Goal: Task Accomplishment & Management: Complete application form

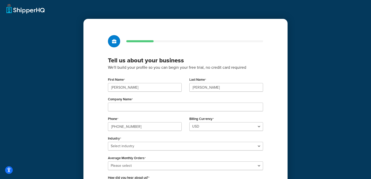
scroll to position [0, 0]
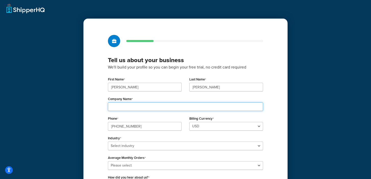
click at [156, 108] on input "Company Name" at bounding box center [185, 107] width 155 height 9
type input "Slip"
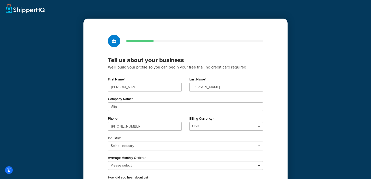
click at [84, 108] on div "Tell us about your business We'll build your profile so you can begin your free…" at bounding box center [185, 127] width 204 height 217
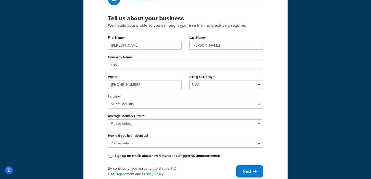
scroll to position [53, 0]
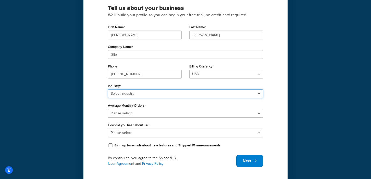
click at [131, 94] on select "Select industry Automotive Adult Agriculture Alcohol, Tobacco & CBD Arts & Craf…" at bounding box center [185, 94] width 155 height 9
select select "14"
click at [108, 90] on select "Select industry Automotive Adult Agriculture Alcohol, Tobacco & CBD Arts & Craf…" at bounding box center [185, 94] width 155 height 9
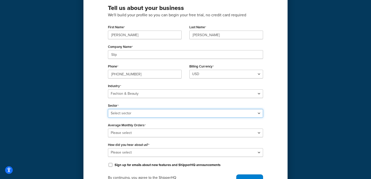
click at [140, 113] on select "Select sector Apparel Beauty Supplies & Cosmetics Jewelry" at bounding box center [185, 113] width 155 height 9
select select "23"
click at [108, 109] on select "Select sector Apparel Beauty Supplies & Cosmetics Jewelry" at bounding box center [185, 113] width 155 height 9
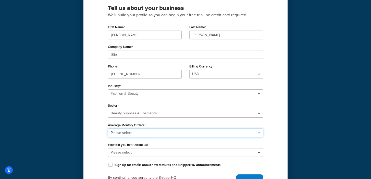
click at [135, 132] on select "Please select 0-500 501-1,000 1,001-10,000 10,001-20,000 Over 20,000" at bounding box center [185, 133] width 155 height 9
select select "3"
click at [108, 129] on select "Please select 0-500 501-1,000 1,001-10,000 10,001-20,000 Over 20,000" at bounding box center [185, 133] width 155 height 9
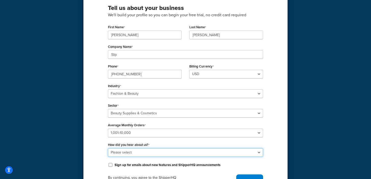
click at [142, 150] on select "Please select Online Search App Store or Marketplace Listing Referred by Agency…" at bounding box center [185, 152] width 155 height 9
select select "1"
click at [108, 148] on select "Please select Online Search App Store or Marketplace Listing Referred by Agency…" at bounding box center [185, 152] width 155 height 9
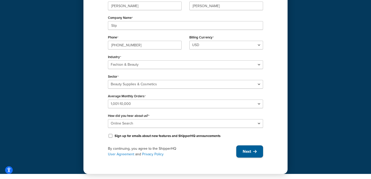
click at [246, 155] on button "Next" at bounding box center [249, 152] width 27 height 12
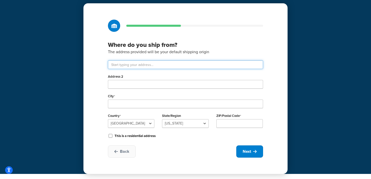
click at [147, 65] on input "text" at bounding box center [185, 64] width 155 height 9
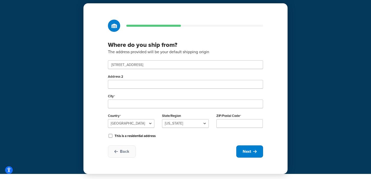
click at [220, 46] on h3 "Where do you ship from?" at bounding box center [185, 45] width 155 height 8
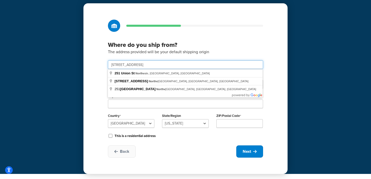
click at [171, 69] on body "Accessibility Screen-Reader Guide, Feedback, and Issue Reporting | New window S…" at bounding box center [185, 79] width 371 height 190
click at [205, 46] on h3 "Where do you ship from?" at bounding box center [185, 45] width 155 height 8
click at [206, 65] on input "251 union st northv" at bounding box center [185, 64] width 155 height 9
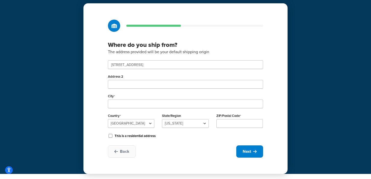
type input "251 Union St"
type input "Northvale"
select select "30"
type input "07647"
click at [246, 153] on span "Next" at bounding box center [247, 152] width 8 height 6
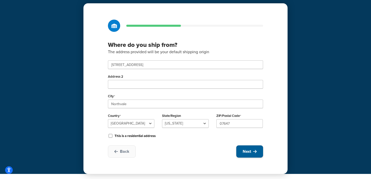
select select "1"
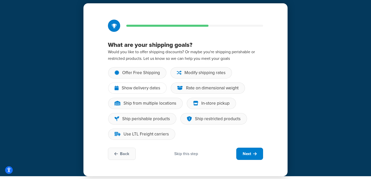
click at [132, 90] on div "Show delivery dates" at bounding box center [141, 88] width 39 height 5
click at [0, 0] on input "Show delivery dates" at bounding box center [0, 0] width 0 height 0
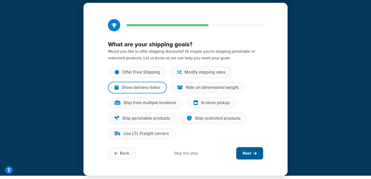
click at [248, 153] on span "Next" at bounding box center [247, 154] width 8 height 6
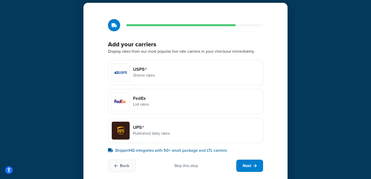
click at [153, 76] on p "Online rates" at bounding box center [144, 75] width 22 height 7
click at [0, 0] on input "USPS® Online rates" at bounding box center [0, 0] width 0 height 0
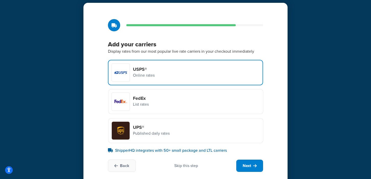
click at [150, 94] on div "FedEx List rates" at bounding box center [185, 101] width 155 height 25
click at [0, 0] on input "FedEx List rates" at bounding box center [0, 0] width 0 height 0
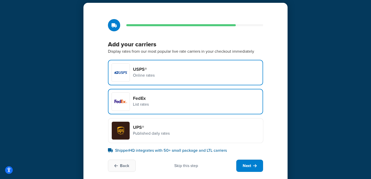
click at [167, 127] on h4 "UPS®" at bounding box center [151, 128] width 37 height 6
click at [0, 0] on input "UPS® Published daily rates" at bounding box center [0, 0] width 0 height 0
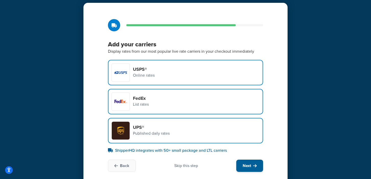
click at [243, 165] on span "Next" at bounding box center [247, 166] width 8 height 6
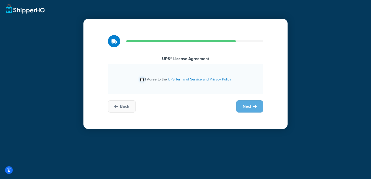
click at [143, 79] on input "I Agree to the UPS Terms of Service and Privacy Policy" at bounding box center [142, 80] width 4 height 4
checkbox input "true"
click at [258, 105] on button "Next" at bounding box center [249, 106] width 27 height 12
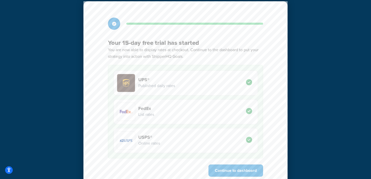
scroll to position [37, 0]
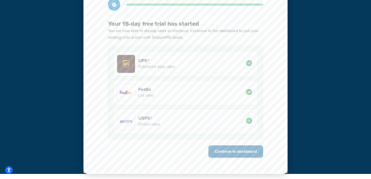
click at [243, 153] on button "Continue to dashboard" at bounding box center [235, 152] width 55 height 12
